Goal: Information Seeking & Learning: Learn about a topic

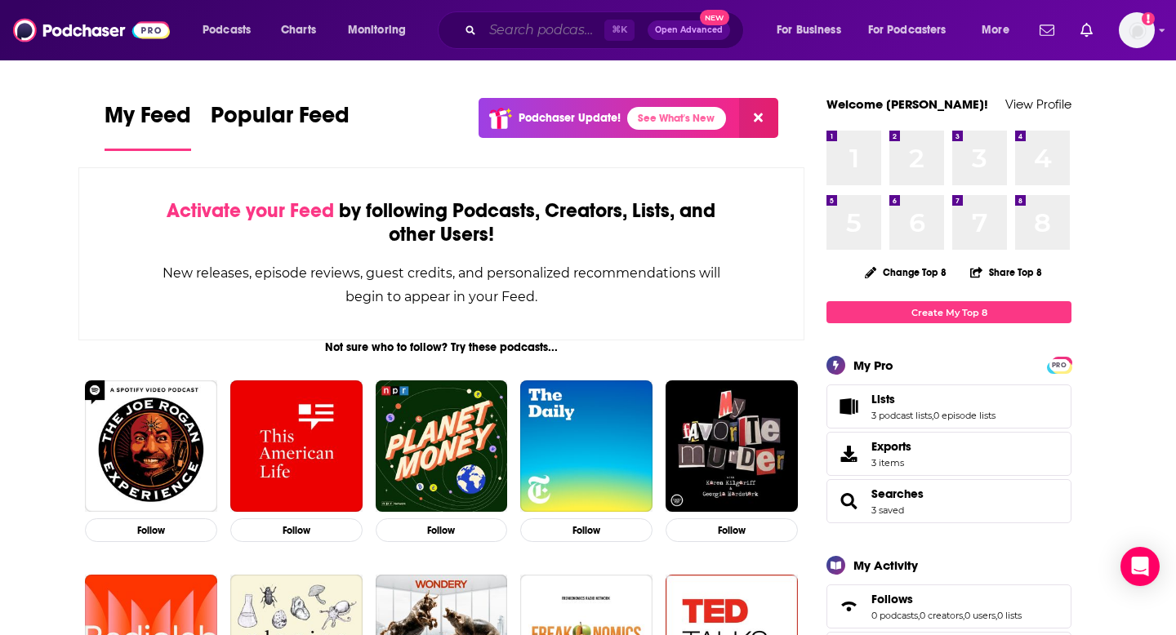
click at [495, 29] on input "Search podcasts, credits, & more..." at bounding box center [544, 30] width 122 height 26
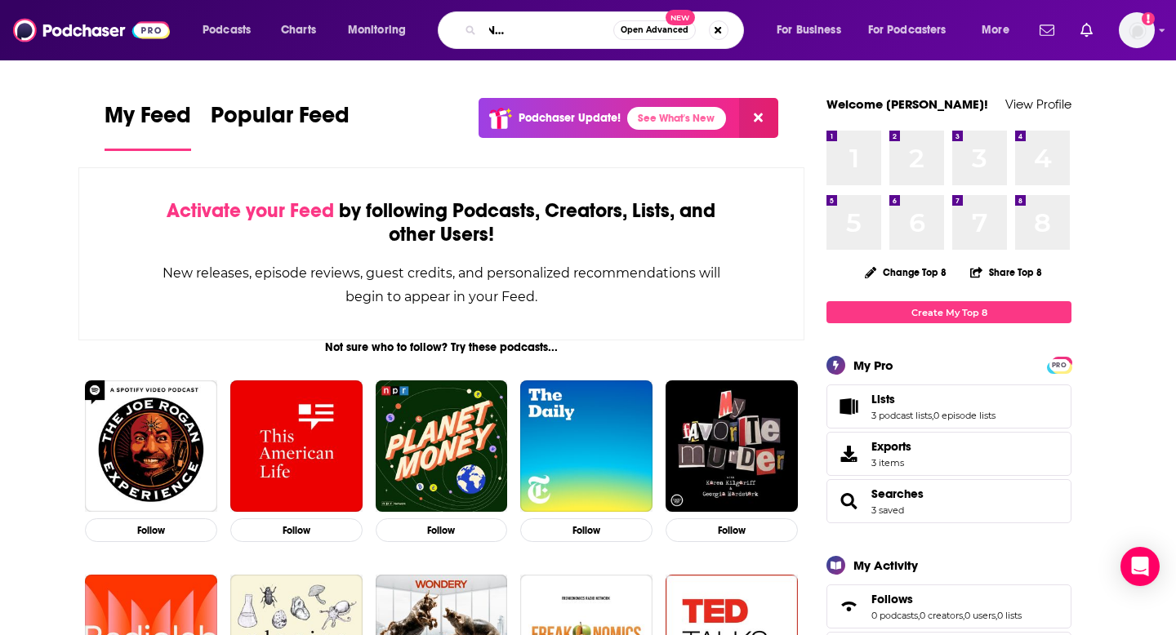
scroll to position [0, 102]
type input "FUTURE OF CONSUMER MARKETING"
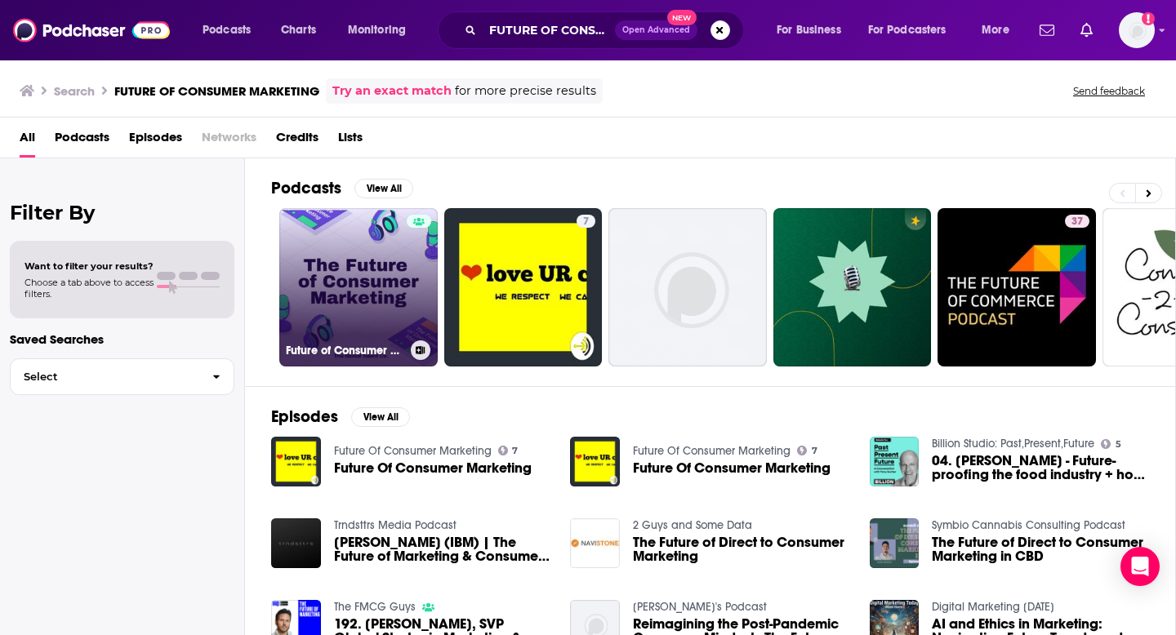
click at [346, 256] on link "Future of Consumer Marketing" at bounding box center [358, 287] width 158 height 158
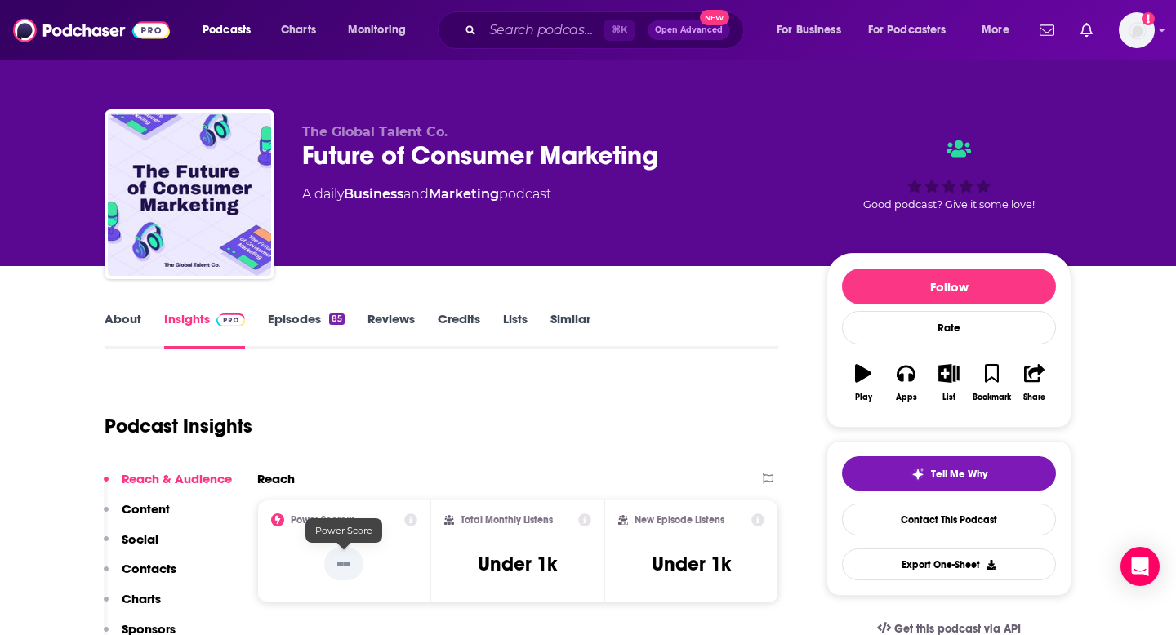
click at [345, 560] on p "--" at bounding box center [343, 564] width 39 height 33
click at [410, 520] on icon at bounding box center [410, 520] width 13 height 13
click at [663, 417] on div "Podcast Insights" at bounding box center [435, 416] width 661 height 83
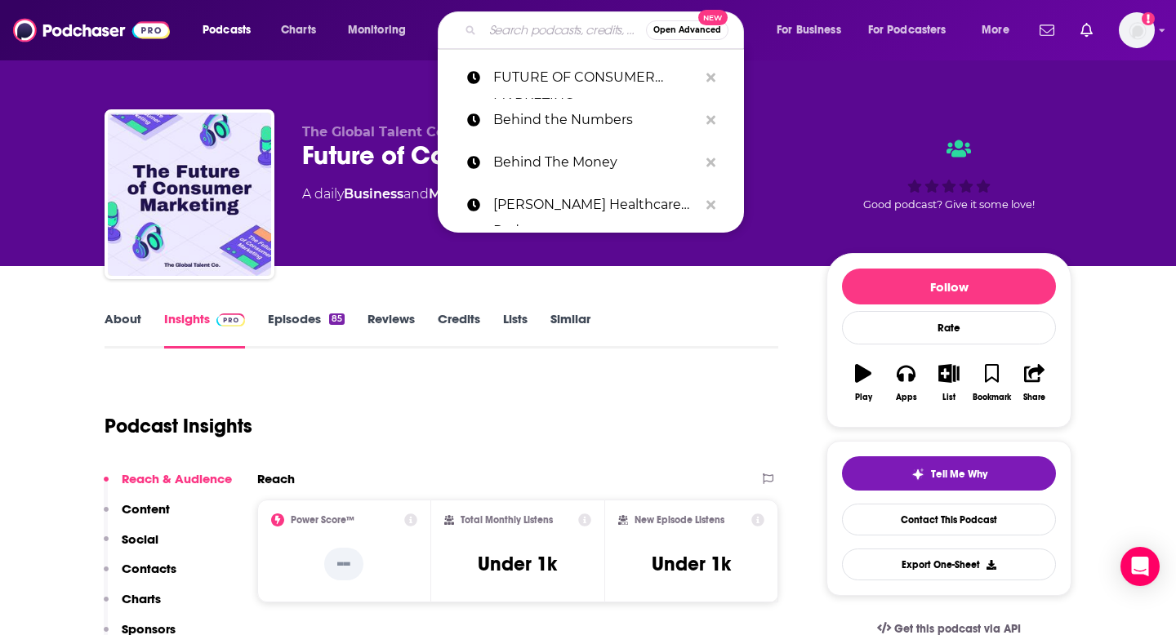
click at [552, 31] on input "Search podcasts, credits, & more..." at bounding box center [564, 30] width 163 height 26
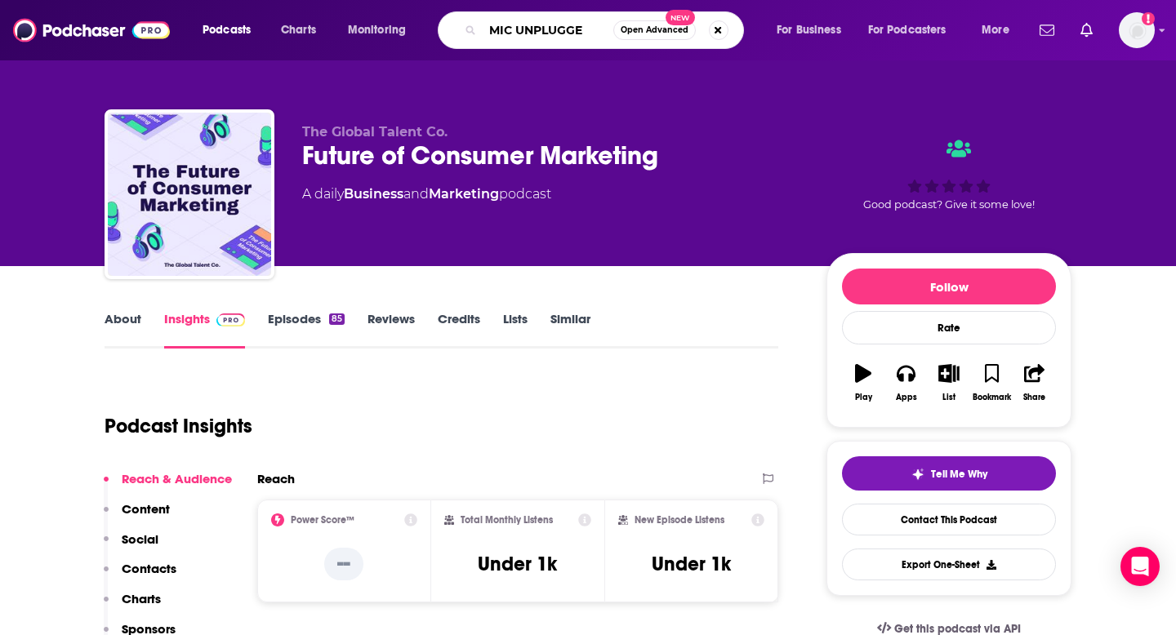
type input "MIC UNPLUGGED"
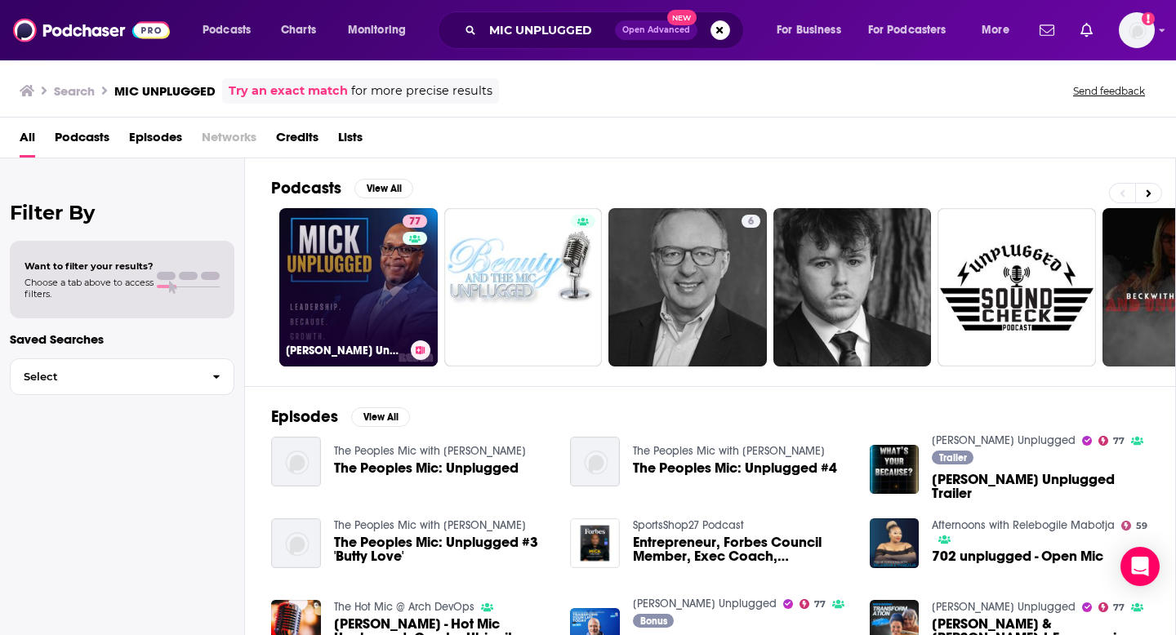
click at [368, 270] on link "77 [PERSON_NAME] Unplugged" at bounding box center [358, 287] width 158 height 158
